Goal: Task Accomplishment & Management: Use online tool/utility

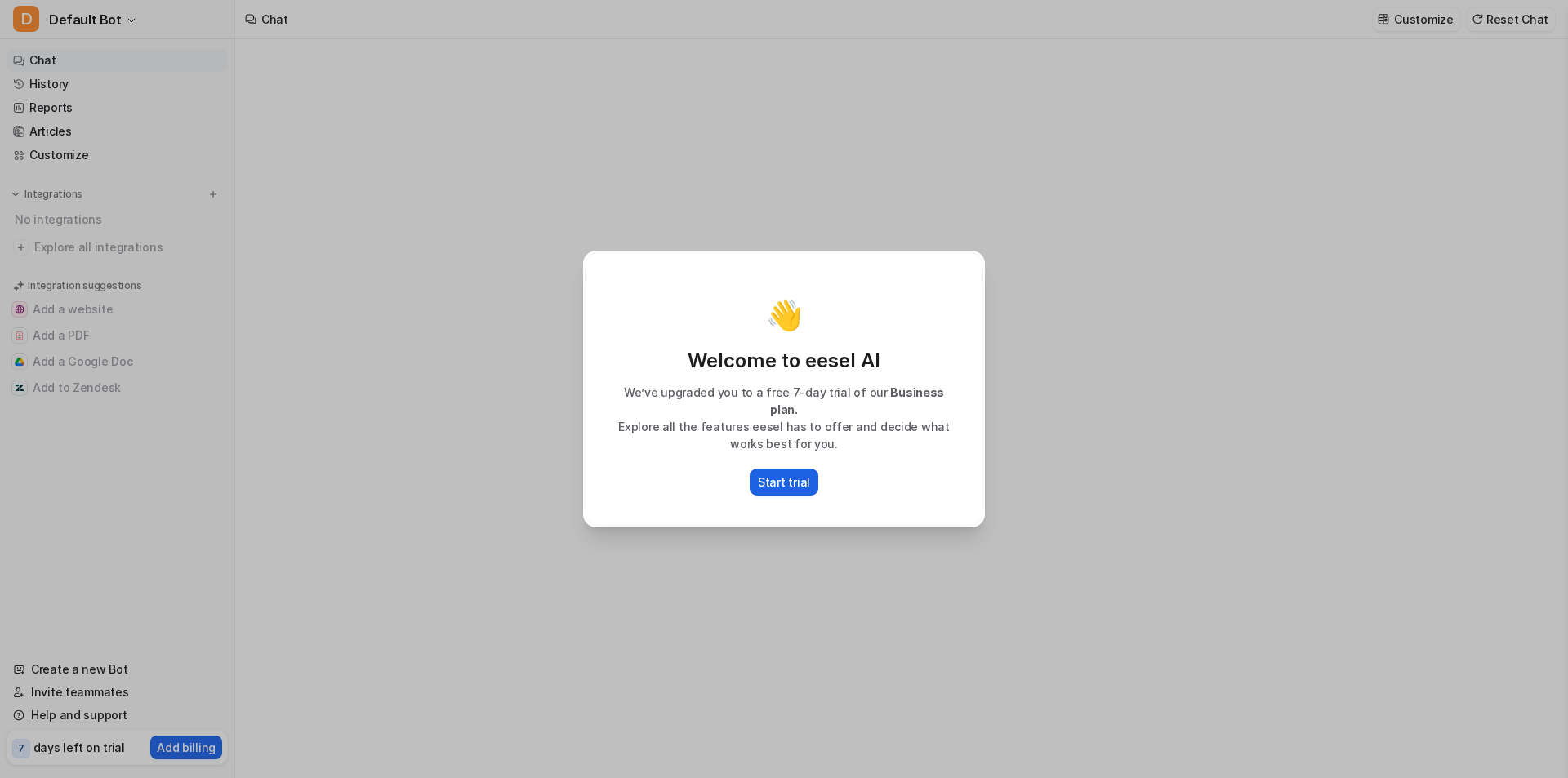
click at [783, 473] on p "Start trial" at bounding box center [784, 482] width 52 height 17
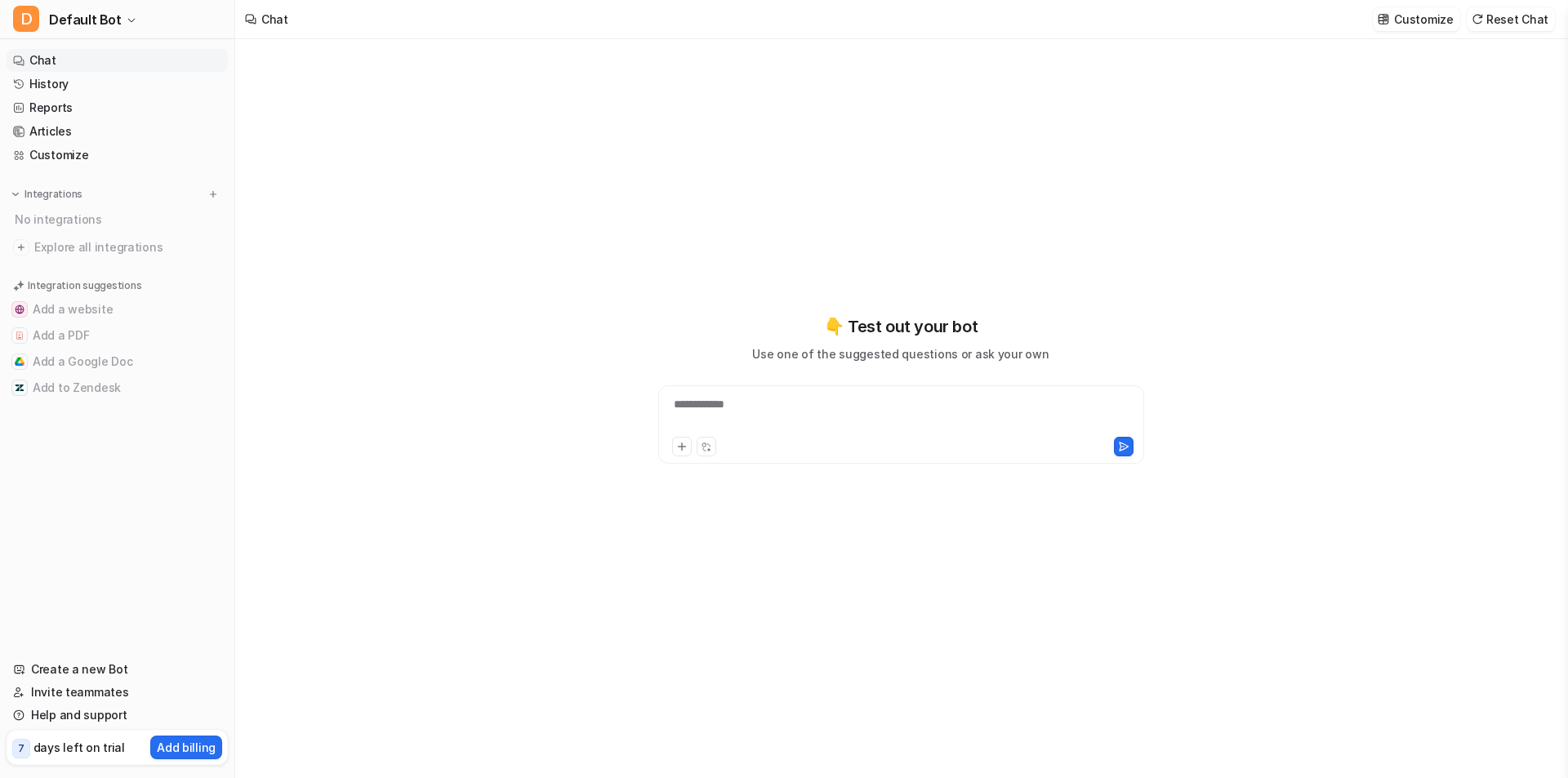
type textarea "**********"
click at [721, 407] on div at bounding box center [901, 415] width 478 height 38
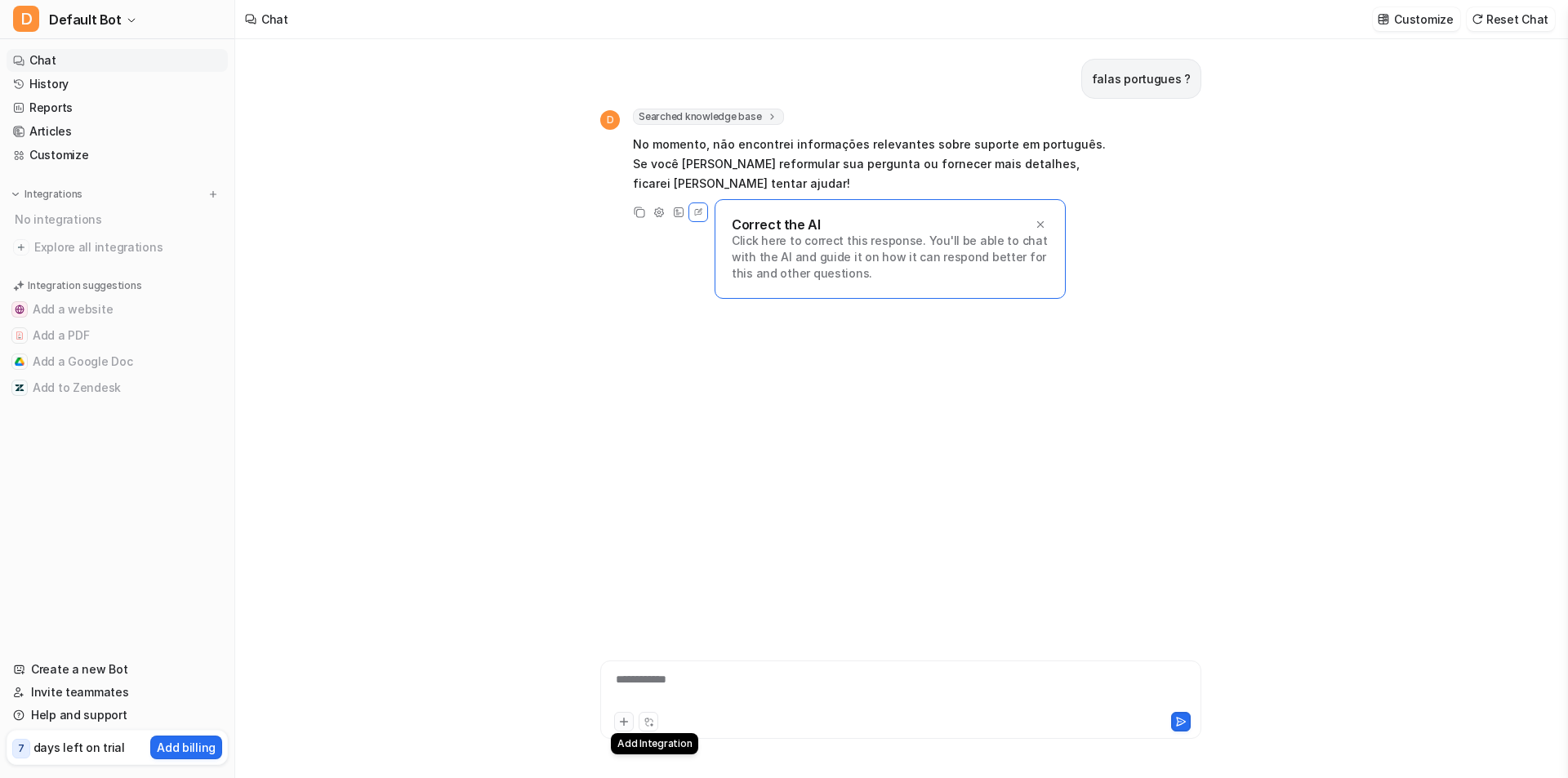
click at [615, 718] on button at bounding box center [623, 722] width 20 height 20
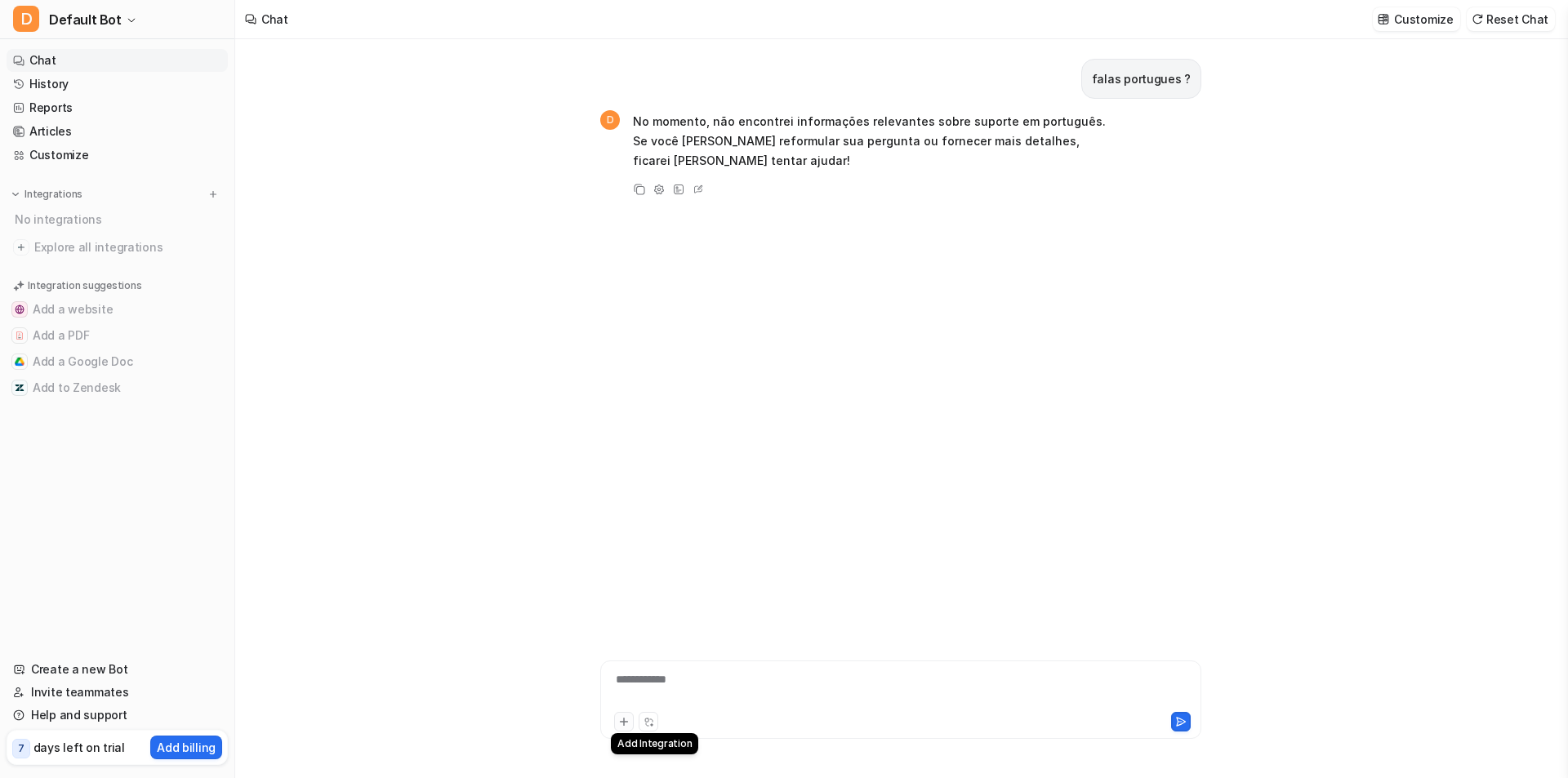
click at [626, 715] on button at bounding box center [623, 722] width 20 height 20
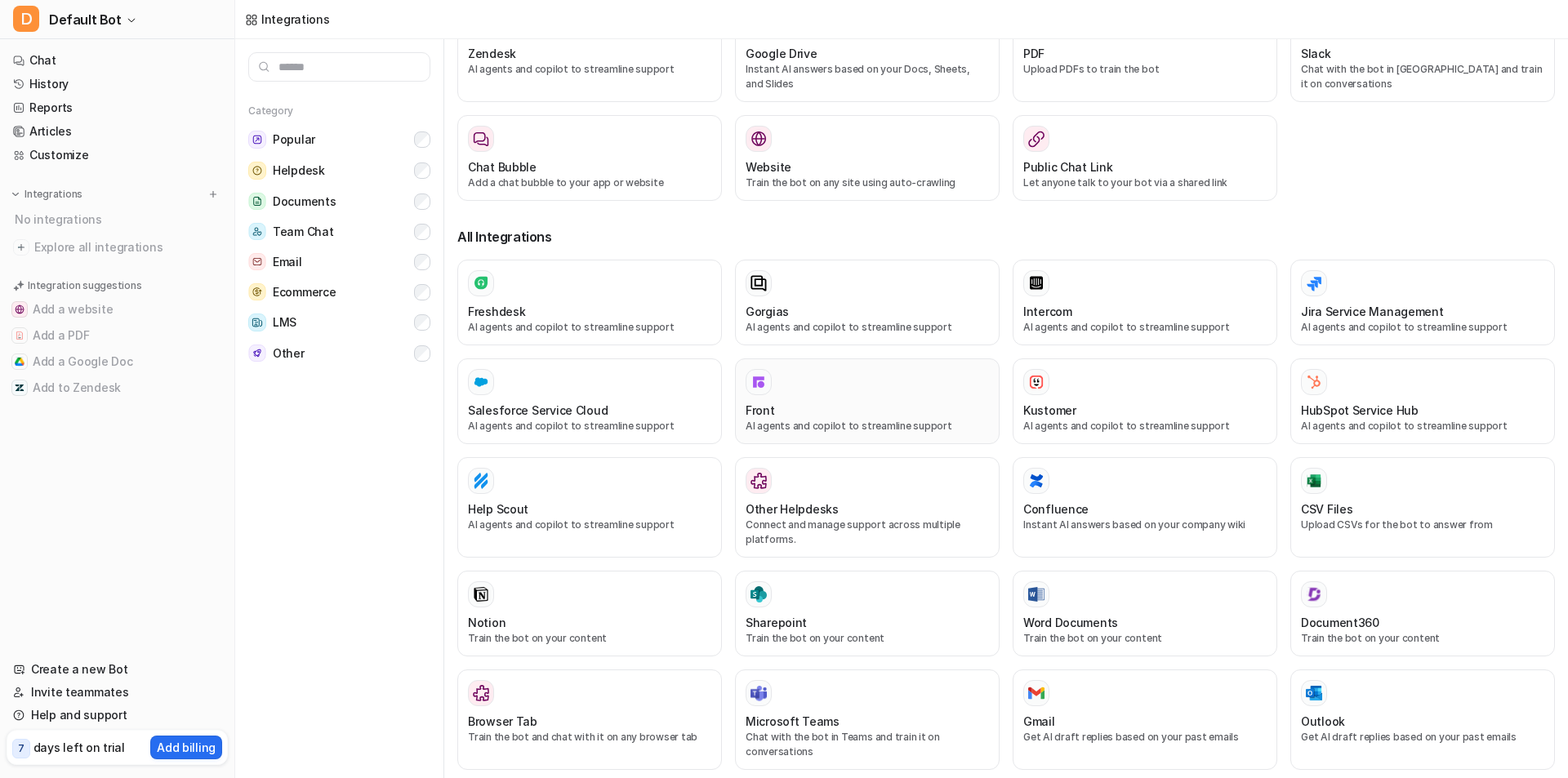
scroll to position [245, 0]
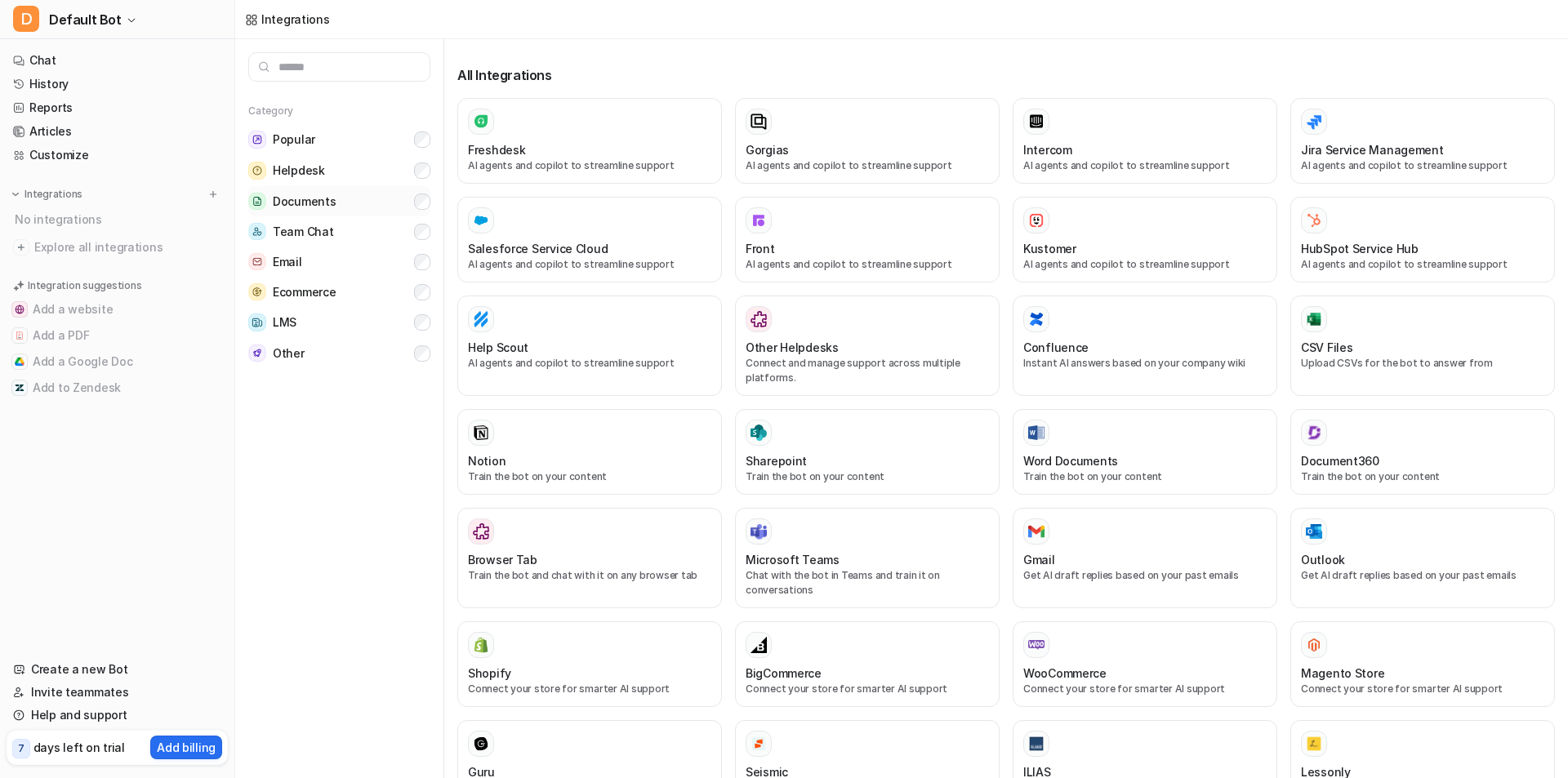
click at [381, 198] on button "Documents" at bounding box center [340, 201] width 182 height 30
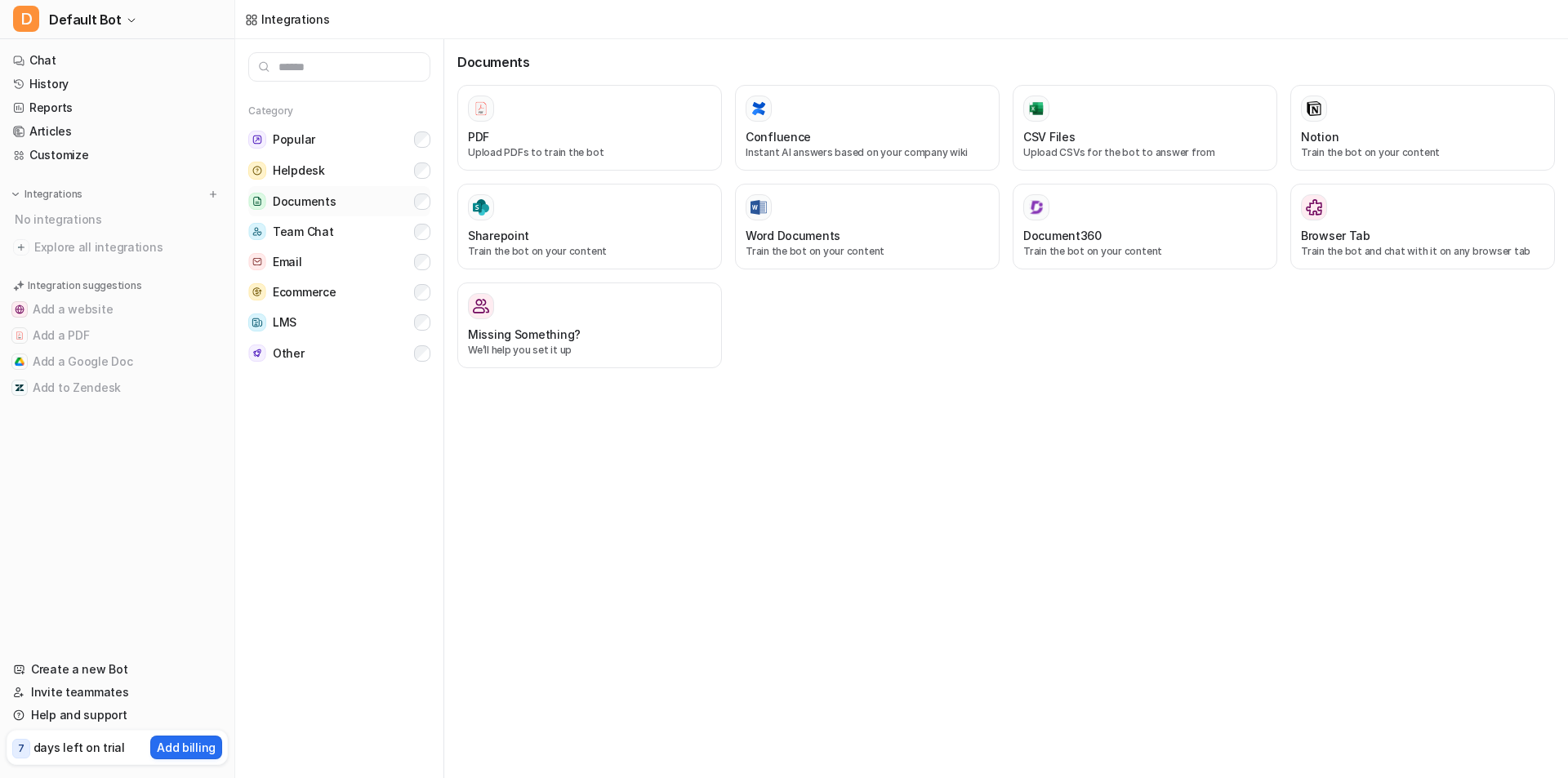
scroll to position [0, 0]
click at [1072, 97] on div at bounding box center [1144, 109] width 243 height 27
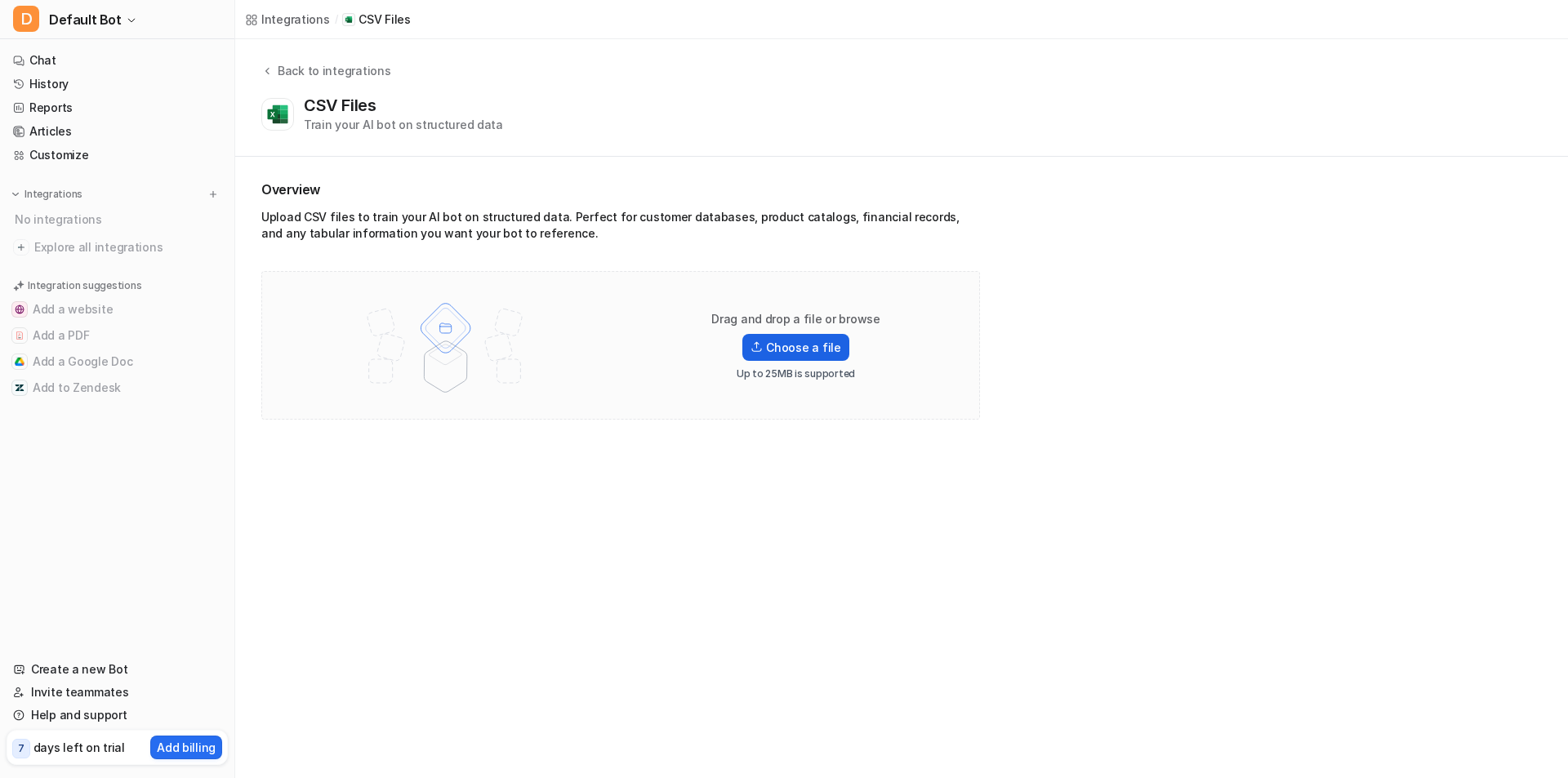
click at [794, 342] on label "Choose a file" at bounding box center [795, 347] width 106 height 27
click at [0, 0] on input "Choose a file" at bounding box center [0, 0] width 0 height 0
